Goal: Navigation & Orientation: Find specific page/section

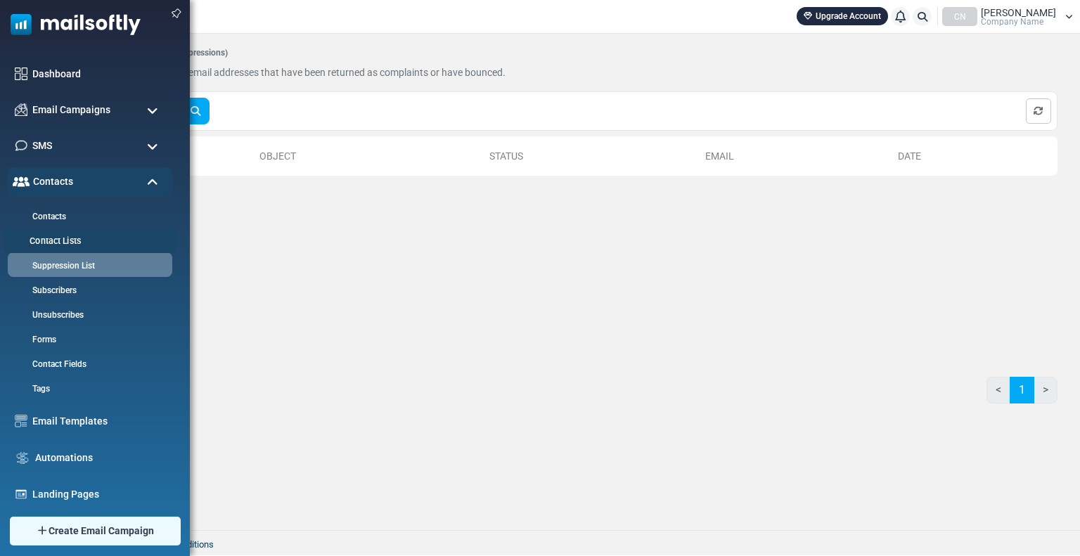
click at [66, 235] on link "Contact Lists" at bounding box center [88, 241] width 169 height 13
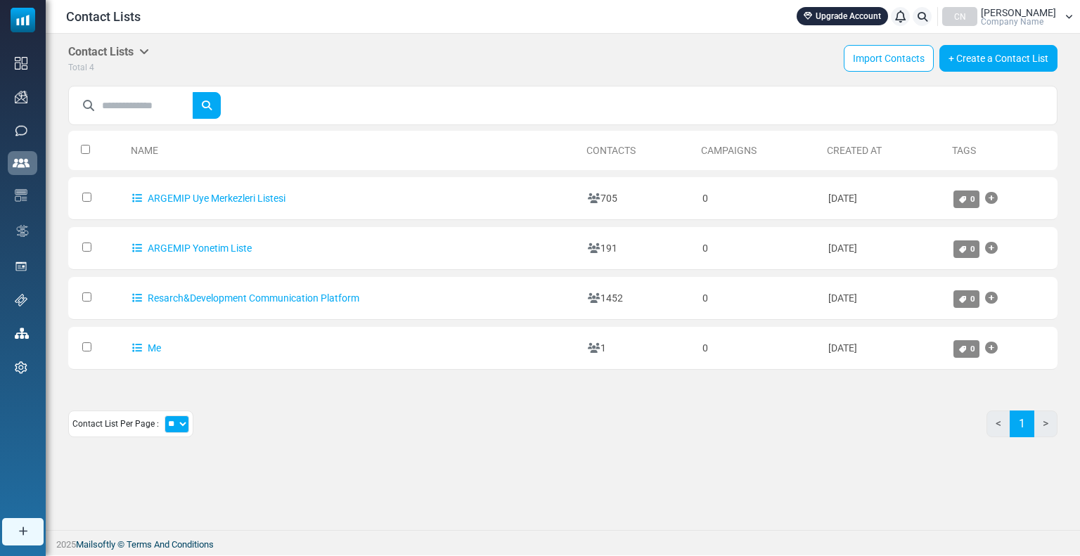
click at [287, 396] on div "Name Contacts Campaigns Created At Tags 0 Selected Assign Tag Merge Contact Lis…" at bounding box center [562, 286] width 989 height 325
click at [327, 49] on div "Contact Lists My Contact Lists Company Contact Lists Import History Export Hist…" at bounding box center [562, 60] width 989 height 30
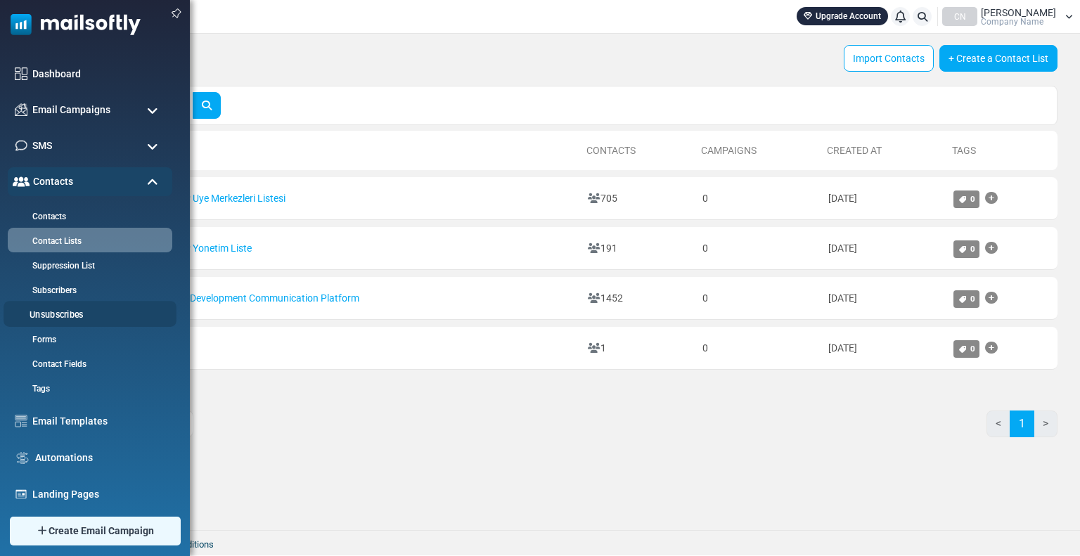
click at [62, 312] on link "Unsubscribes" at bounding box center [88, 315] width 169 height 13
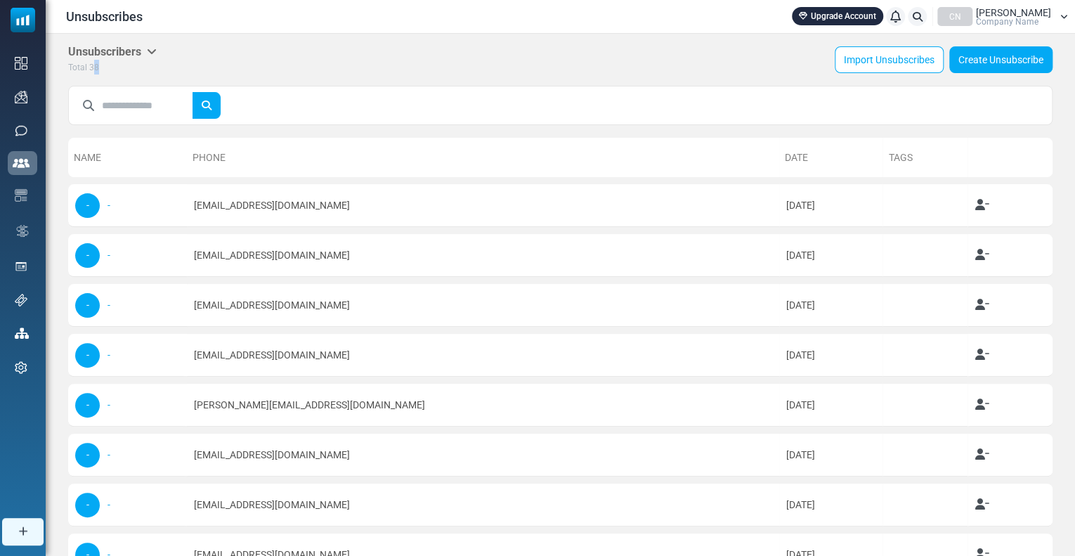
drag, startPoint x: 102, startPoint y: 70, endPoint x: 91, endPoint y: 68, distance: 10.6
click at [91, 68] on div "Total 38" at bounding box center [112, 67] width 89 height 15
click at [155, 71] on div "Total 38" at bounding box center [112, 67] width 89 height 15
click at [346, 67] on div "Unsubscribers Global Unsubscribers Campaign Unsubscribers Total 38 Import Unsub…" at bounding box center [560, 60] width 985 height 30
click at [652, 57] on div "Unsubscribers Global Unsubscribers Campaign Unsubscribers Total 38 Import Unsub…" at bounding box center [560, 60] width 985 height 30
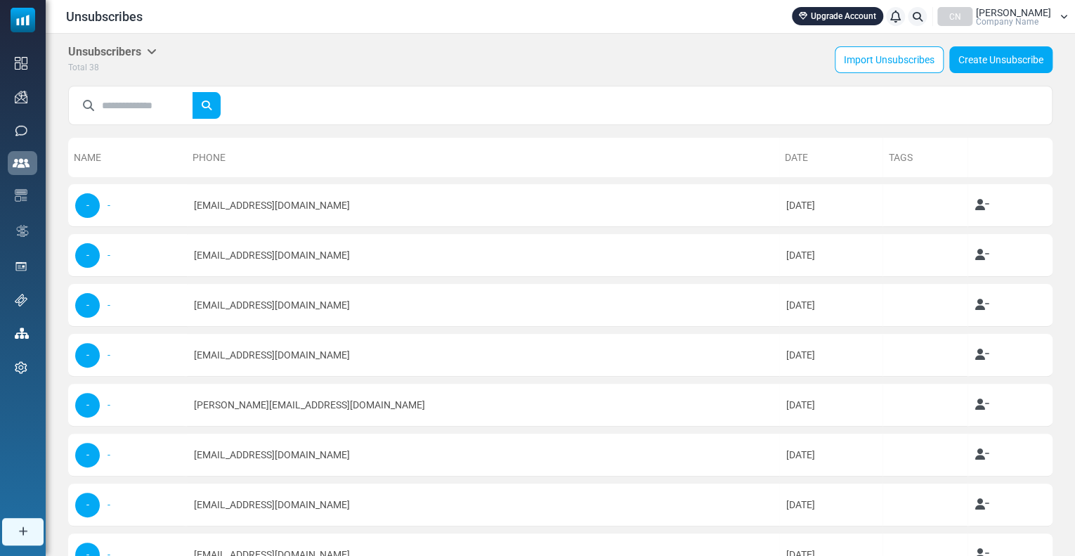
click at [533, 58] on div "Unsubscribers Global Unsubscribers Campaign Unsubscribers Total 38 Import Unsub…" at bounding box center [560, 60] width 985 height 30
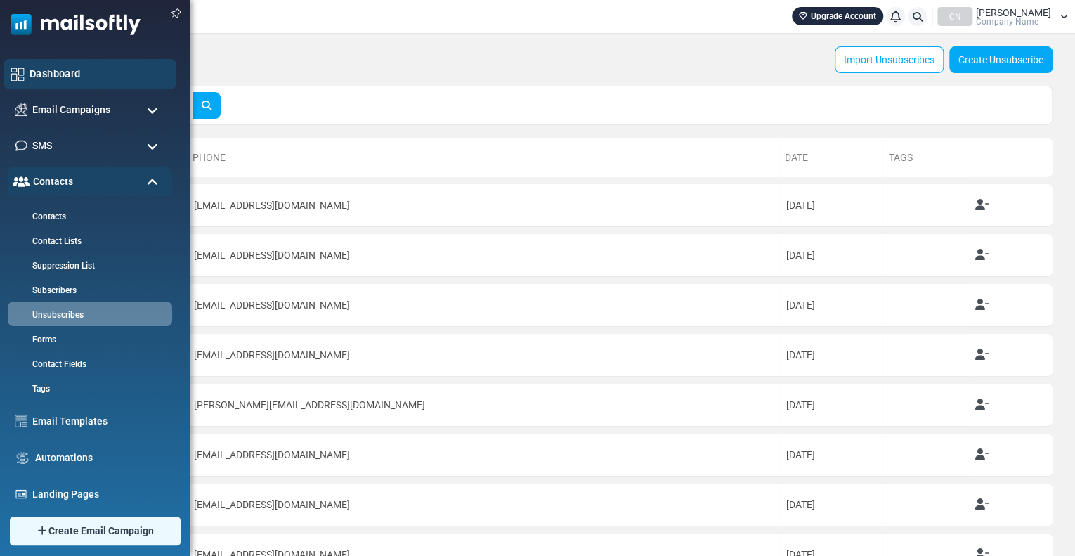
click at [39, 76] on link "Dashboard" at bounding box center [99, 73] width 139 height 15
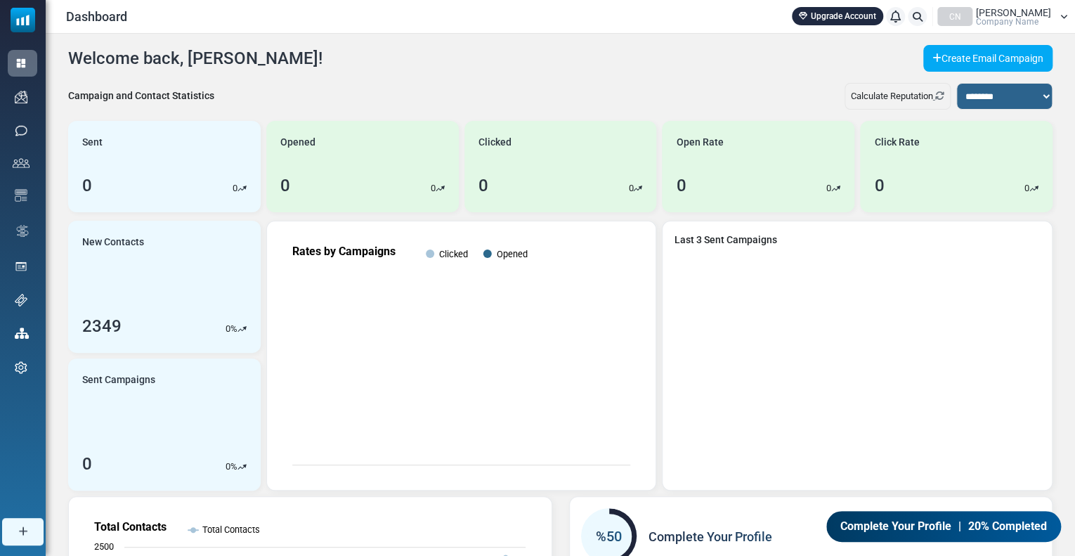
click at [1029, 11] on span "Nihan Arat" at bounding box center [1013, 13] width 75 height 10
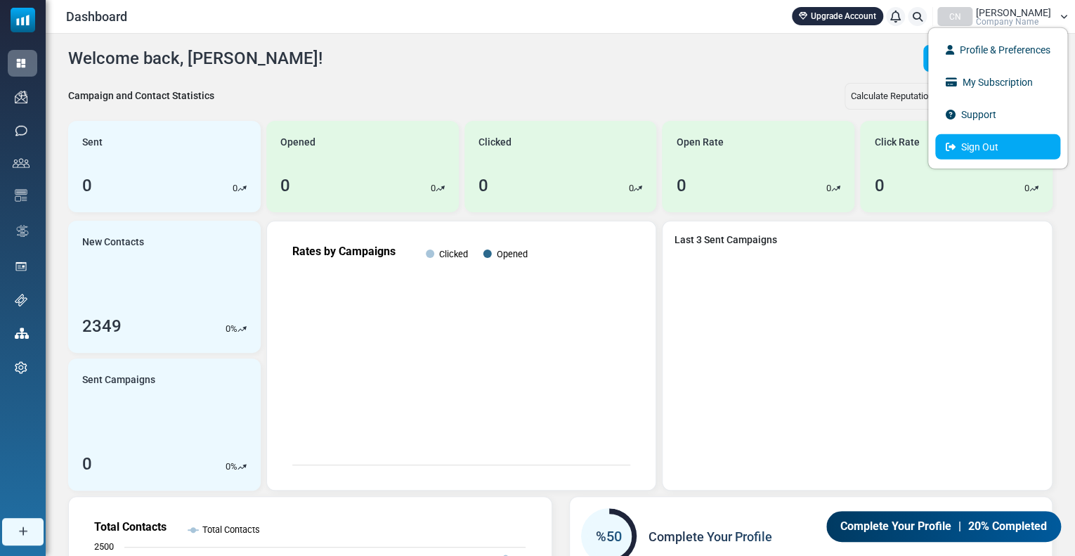
click at [982, 143] on link "Sign Out" at bounding box center [998, 146] width 125 height 25
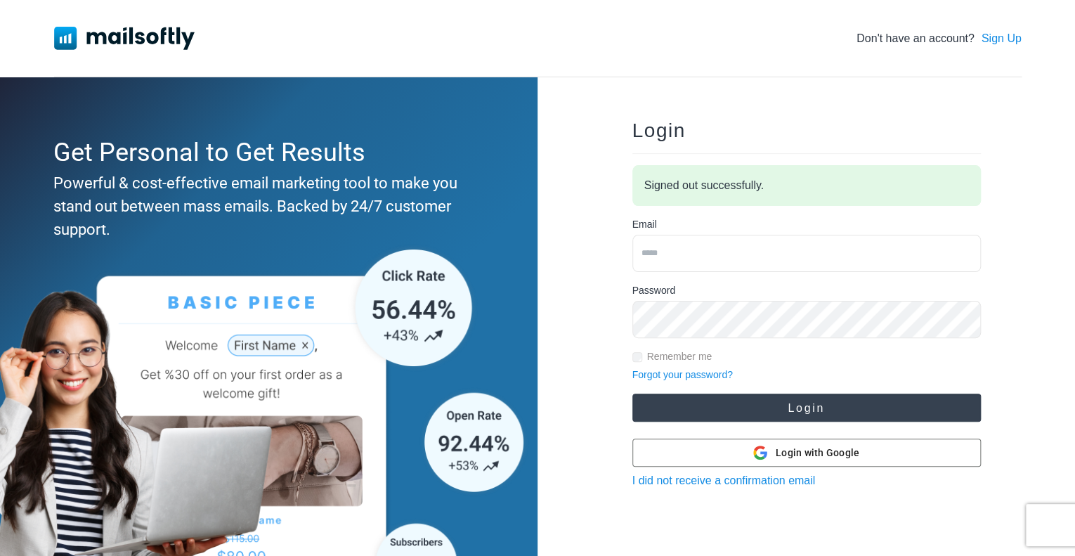
type input "**********"
click at [758, 411] on button "Login" at bounding box center [807, 408] width 349 height 28
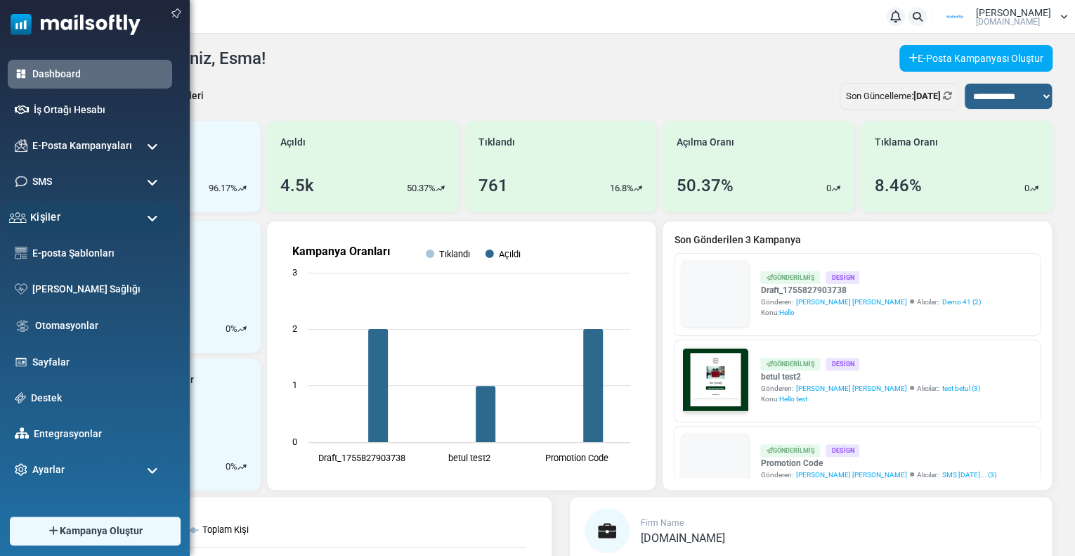
click at [56, 224] on span "Kişiler" at bounding box center [45, 216] width 30 height 15
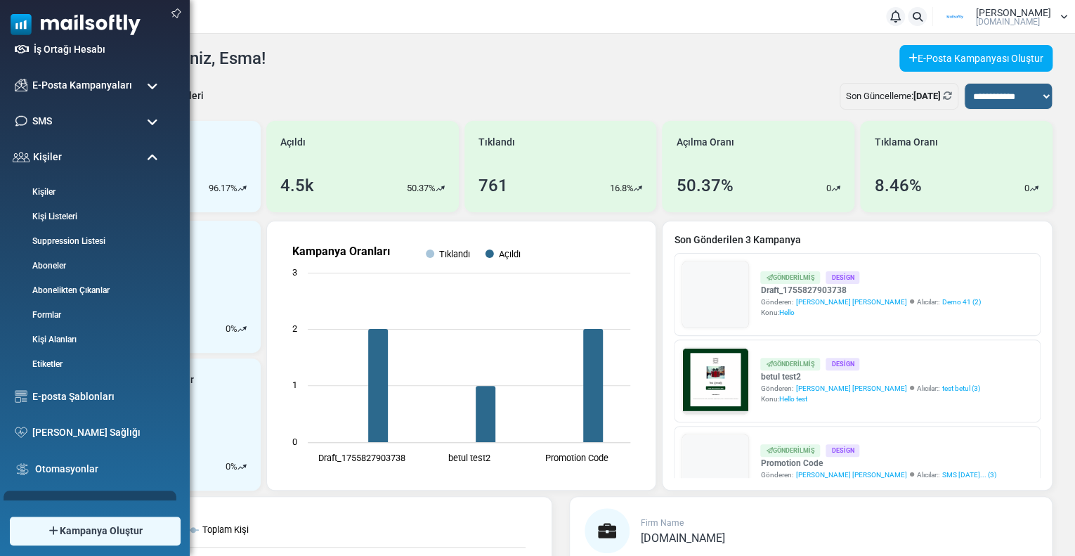
scroll to position [141, 0]
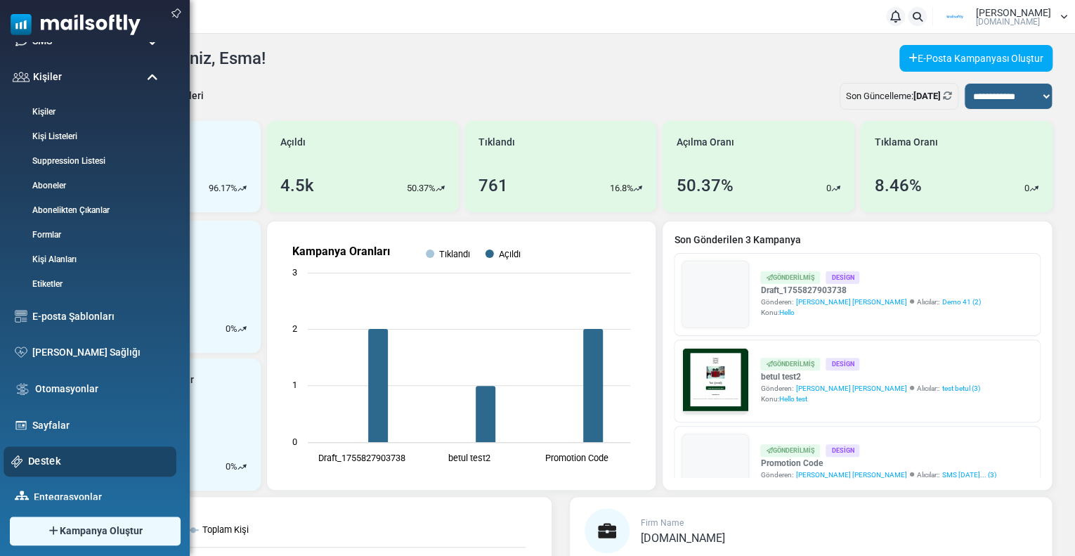
click at [42, 458] on link "Destek" at bounding box center [98, 460] width 141 height 15
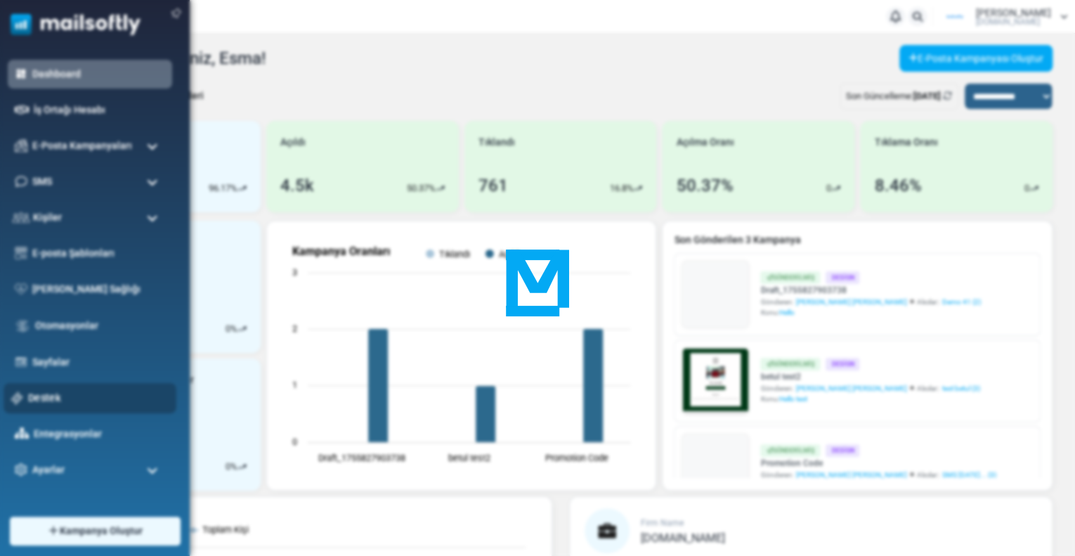
scroll to position [0, 0]
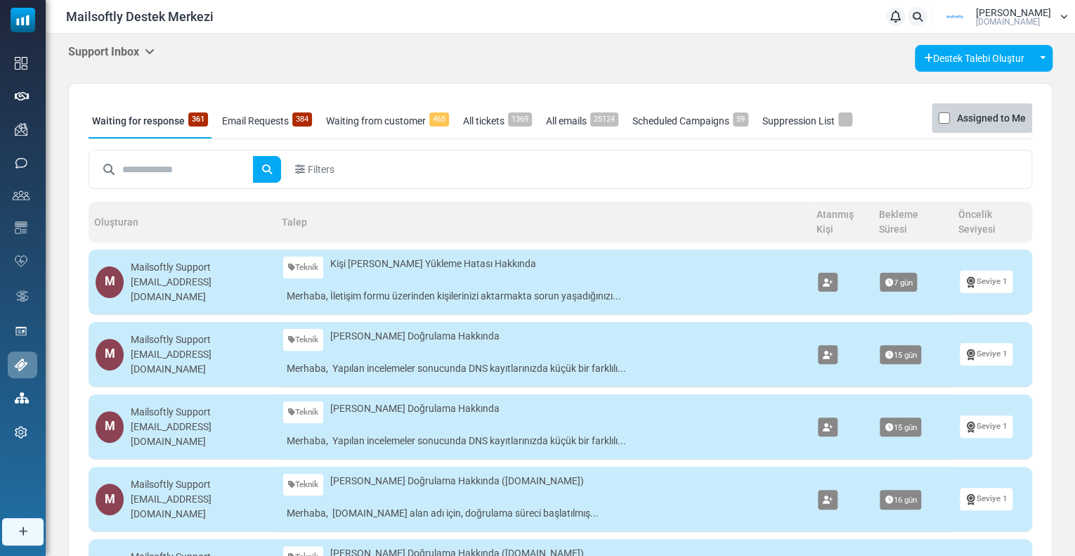
click at [128, 48] on h5 "Support Inbox" at bounding box center [111, 51] width 86 height 13
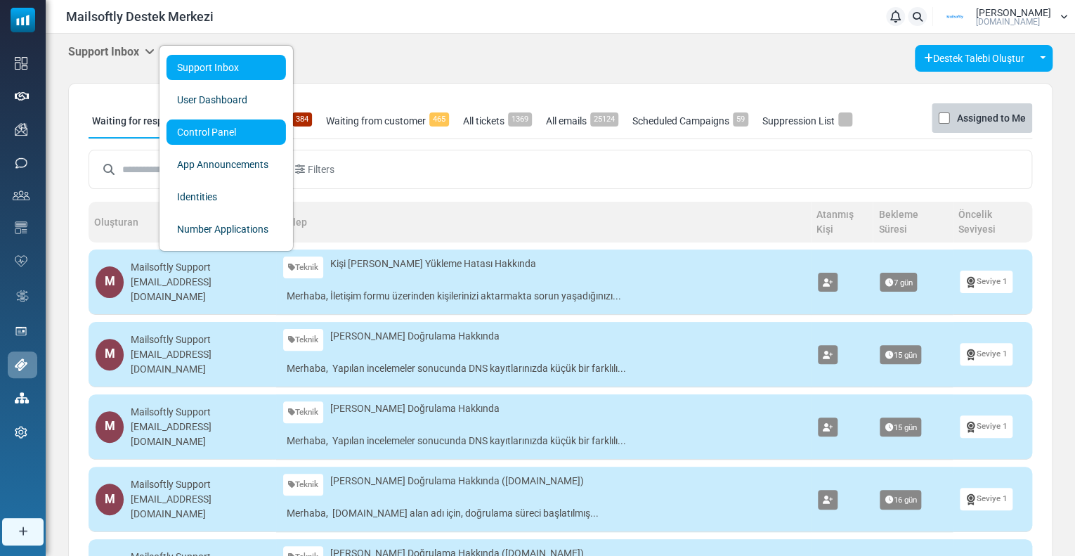
click at [202, 135] on link "Control Panel" at bounding box center [226, 131] width 119 height 25
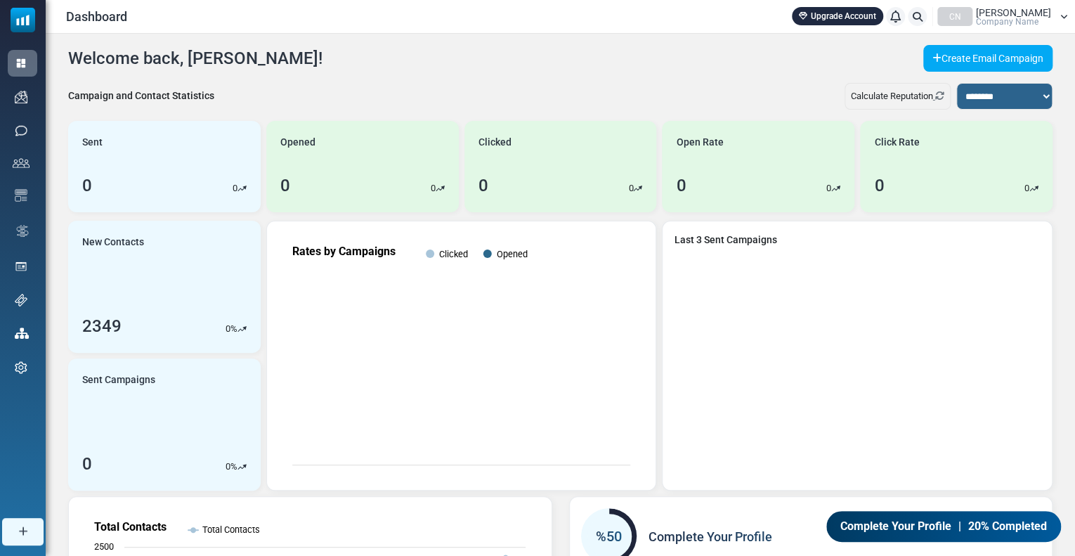
click at [1025, 8] on span "[PERSON_NAME]" at bounding box center [1013, 13] width 75 height 10
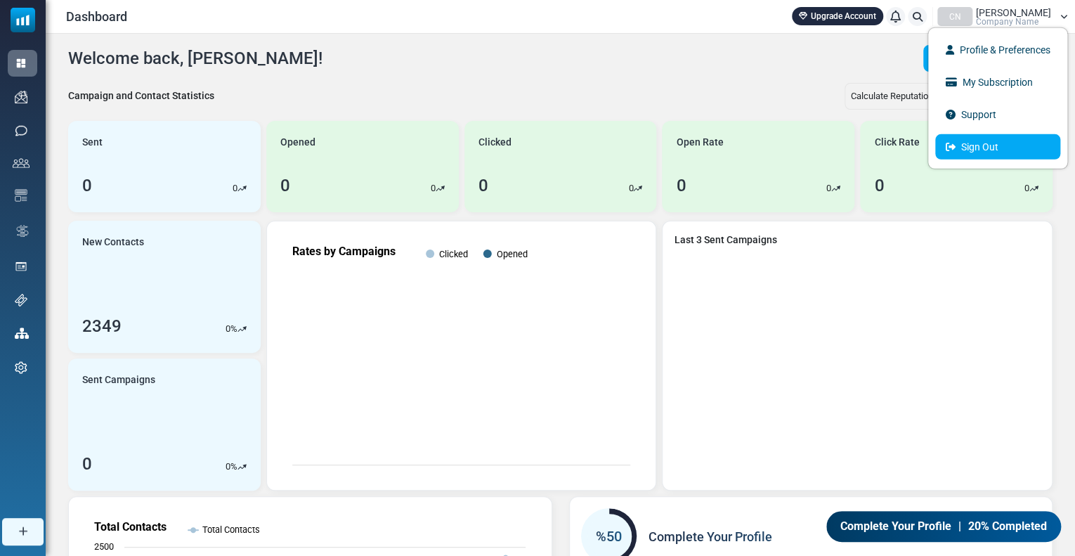
click at [1002, 145] on link "Sign Out" at bounding box center [998, 146] width 125 height 25
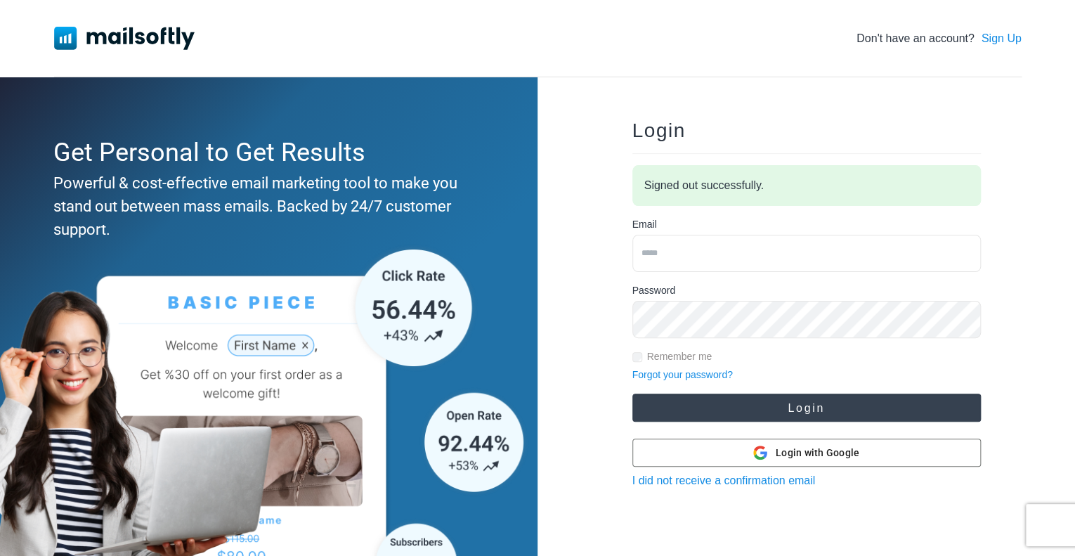
type input "**********"
click at [810, 409] on button "Login" at bounding box center [807, 408] width 349 height 28
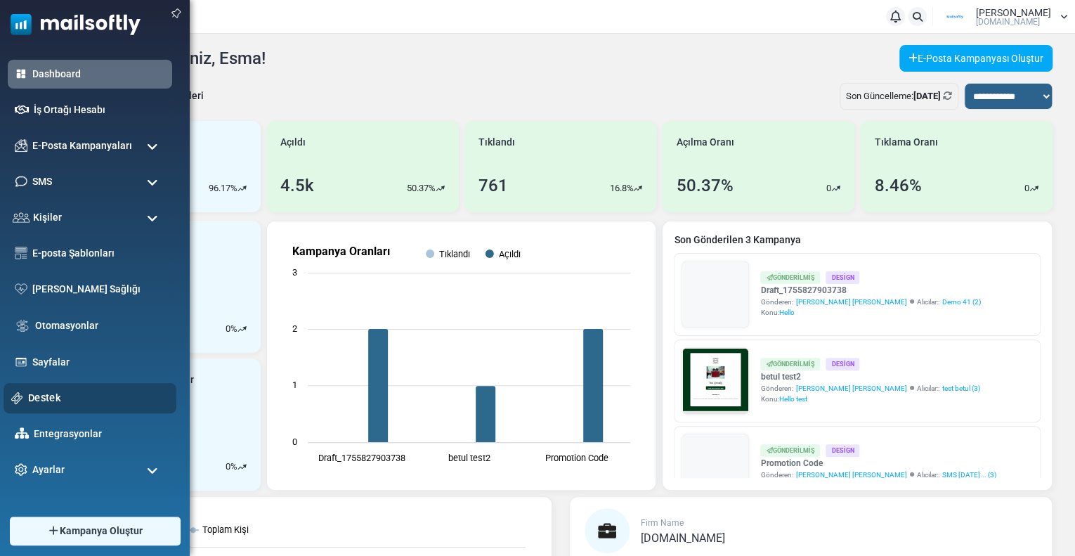
click at [48, 398] on link "Destek" at bounding box center [98, 397] width 141 height 15
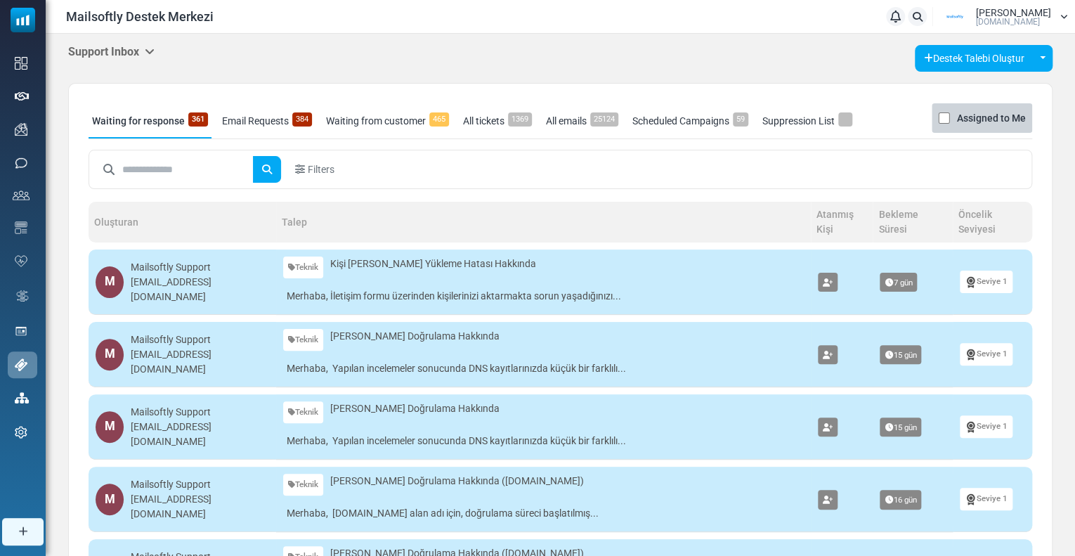
click at [121, 55] on h5 "Support Inbox" at bounding box center [111, 51] width 86 height 13
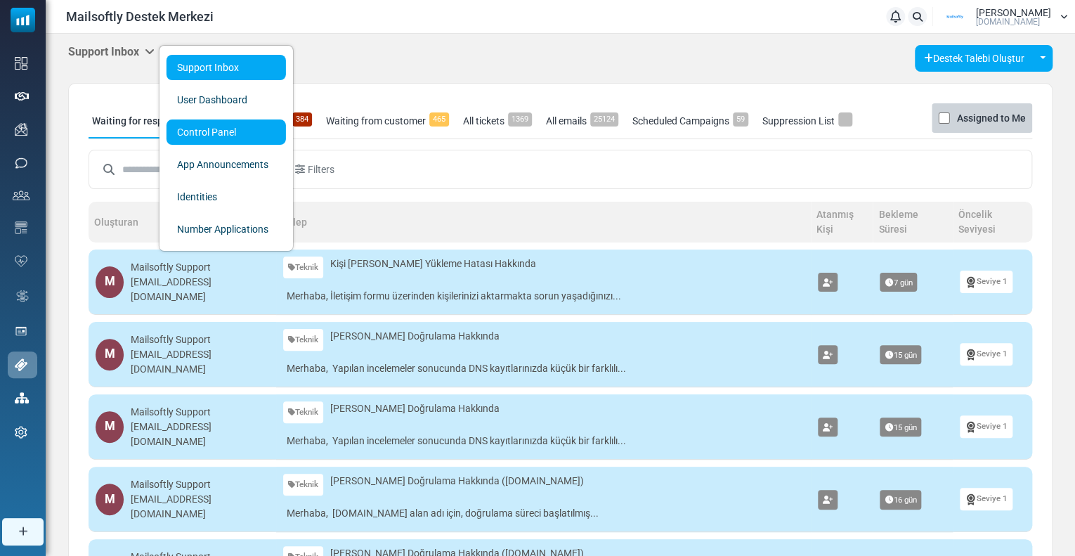
click at [186, 137] on link "Control Panel" at bounding box center [226, 131] width 119 height 25
